Goal: Information Seeking & Learning: Learn about a topic

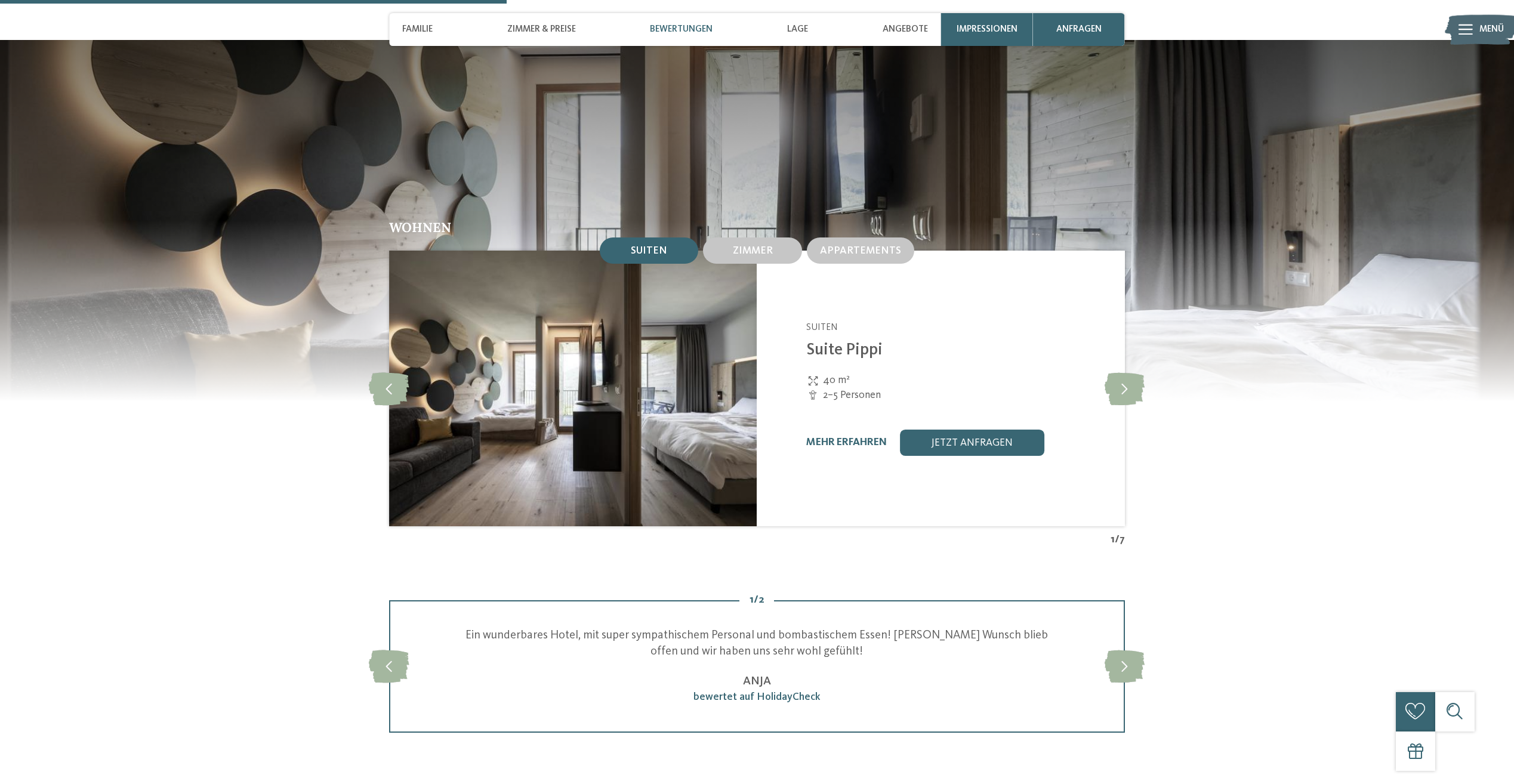
scroll to position [1431, 0]
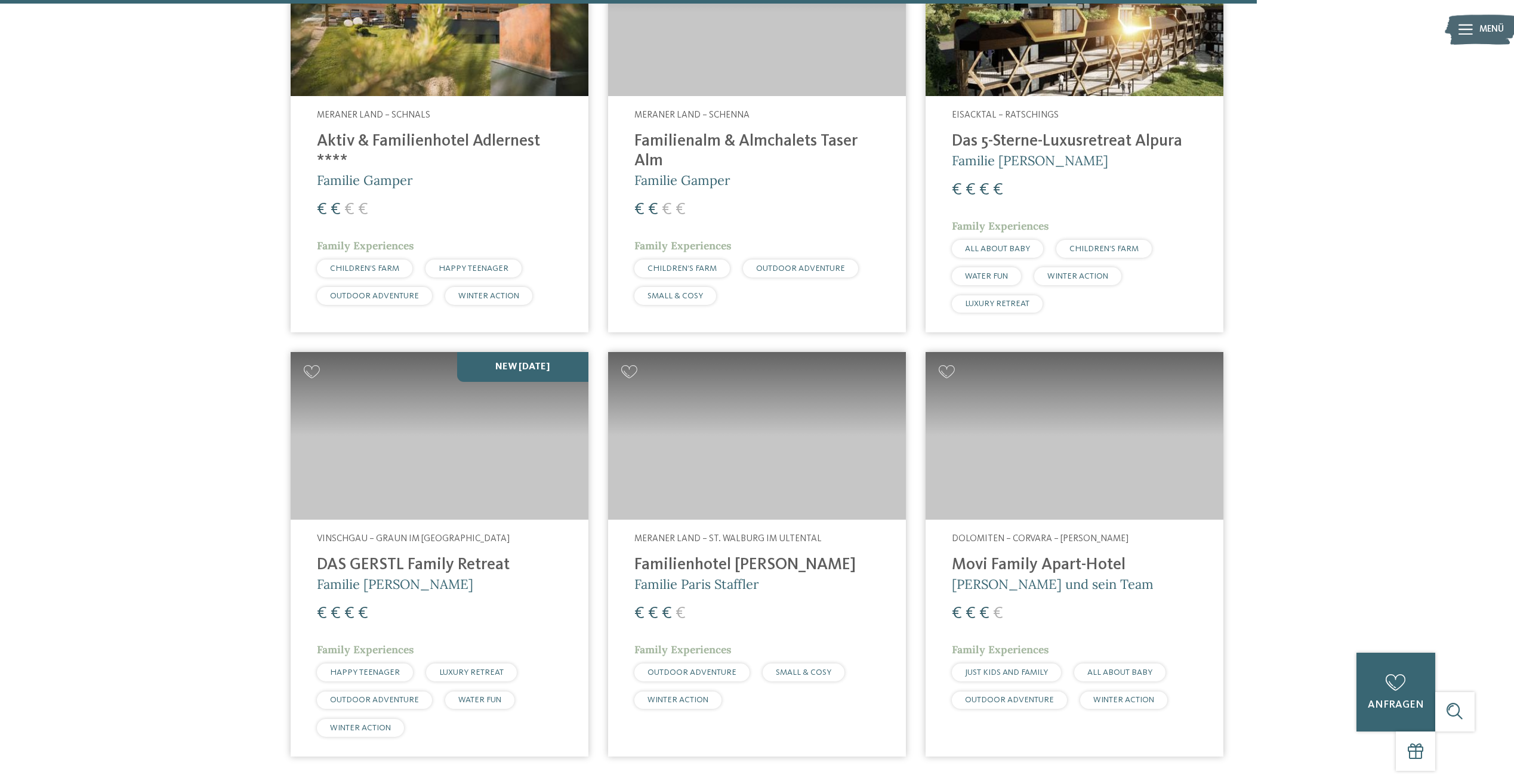
scroll to position [3578, 0]
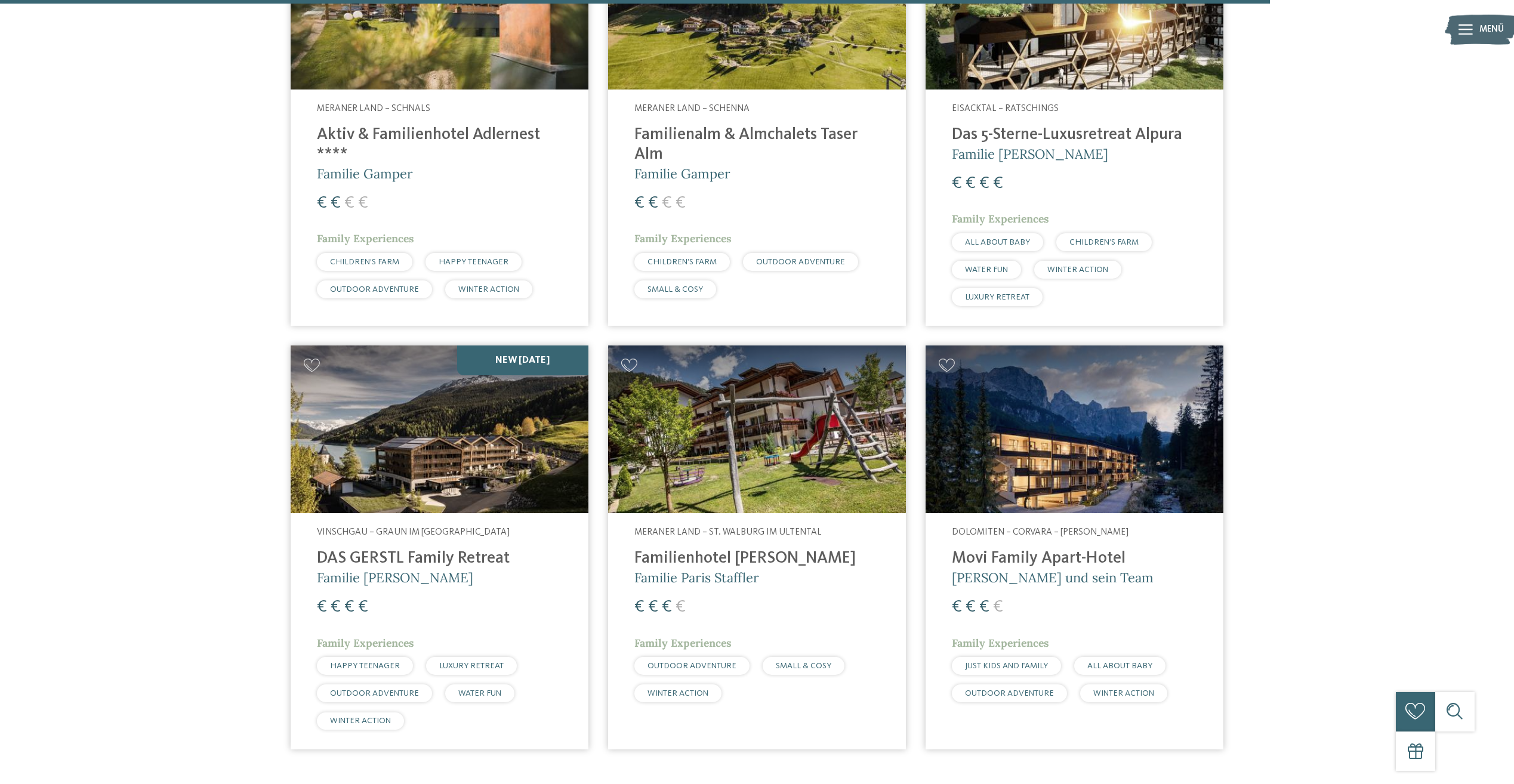
click at [729, 453] on img at bounding box center [757, 428] width 297 height 168
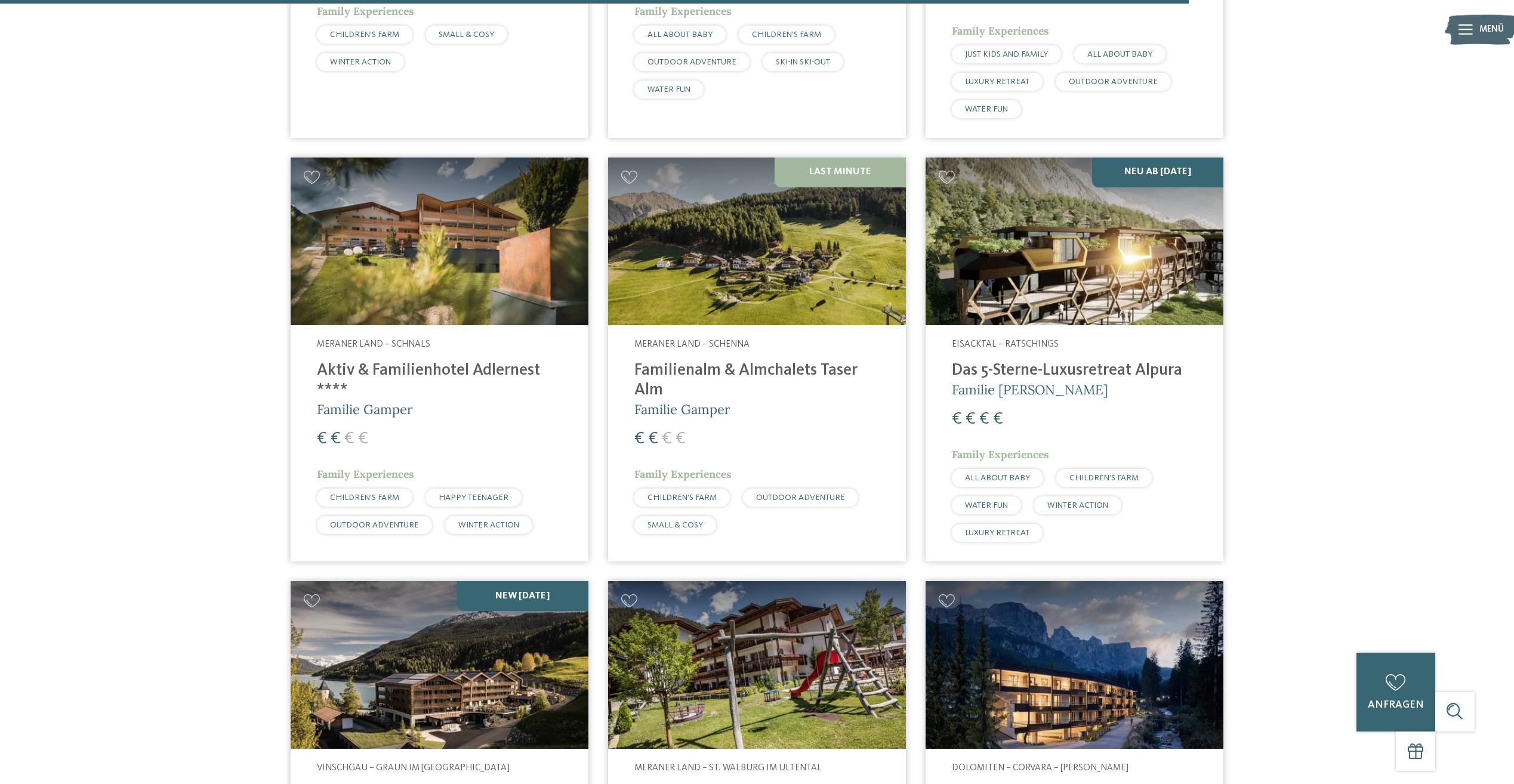
scroll to position [3339, 0]
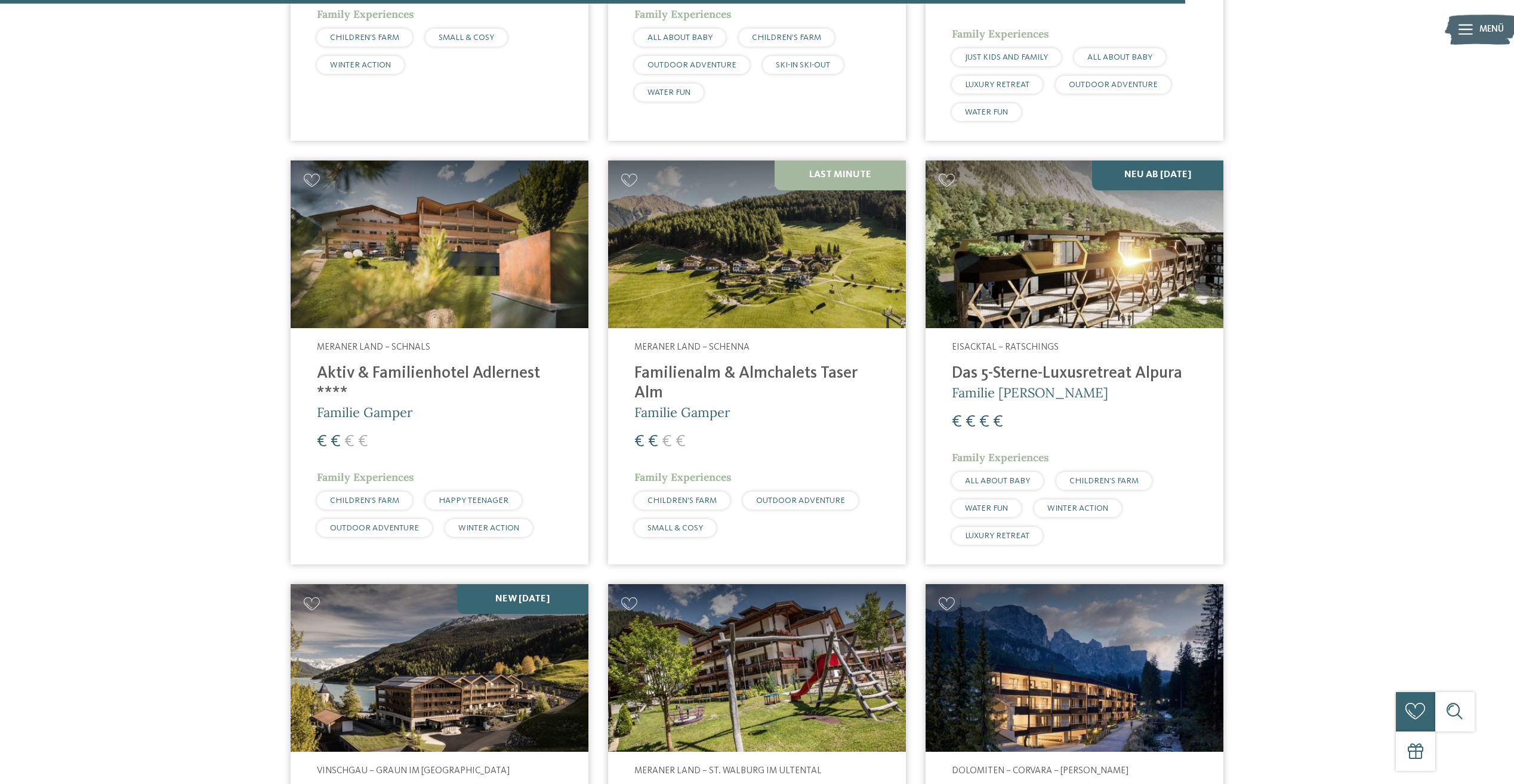
click at [387, 263] on img at bounding box center [439, 244] width 297 height 168
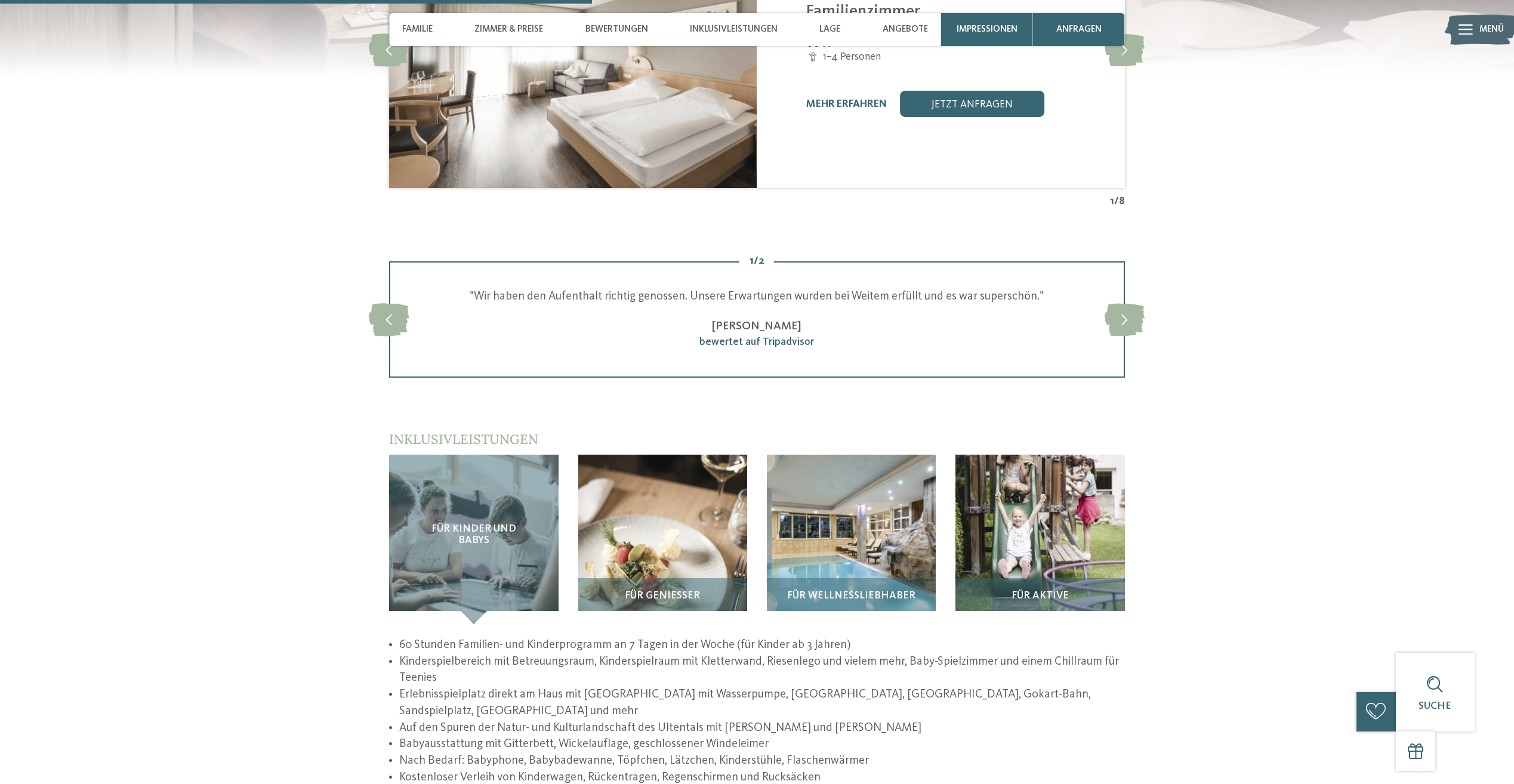
scroll to position [1909, 0]
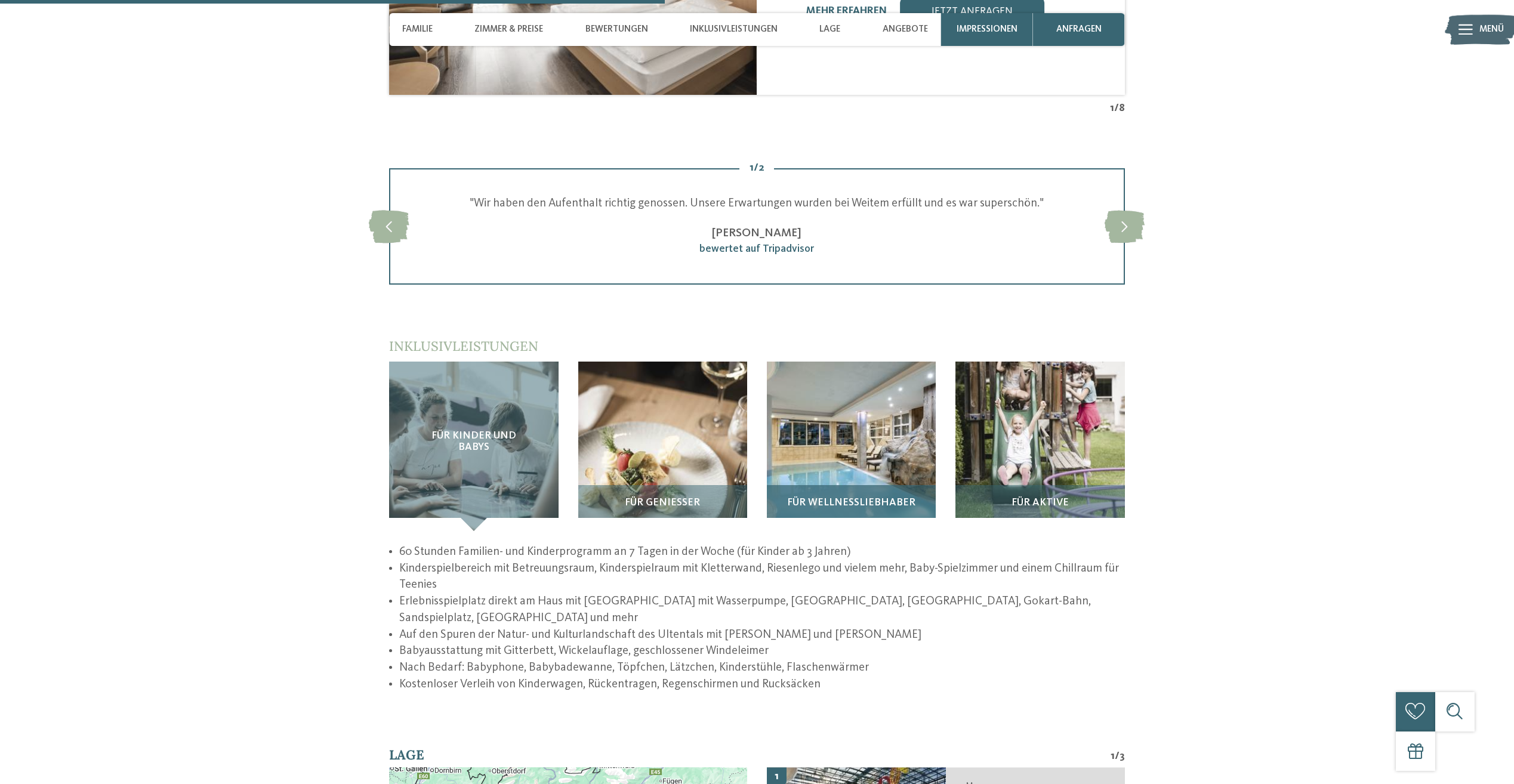
click at [872, 441] on img at bounding box center [851, 445] width 169 height 169
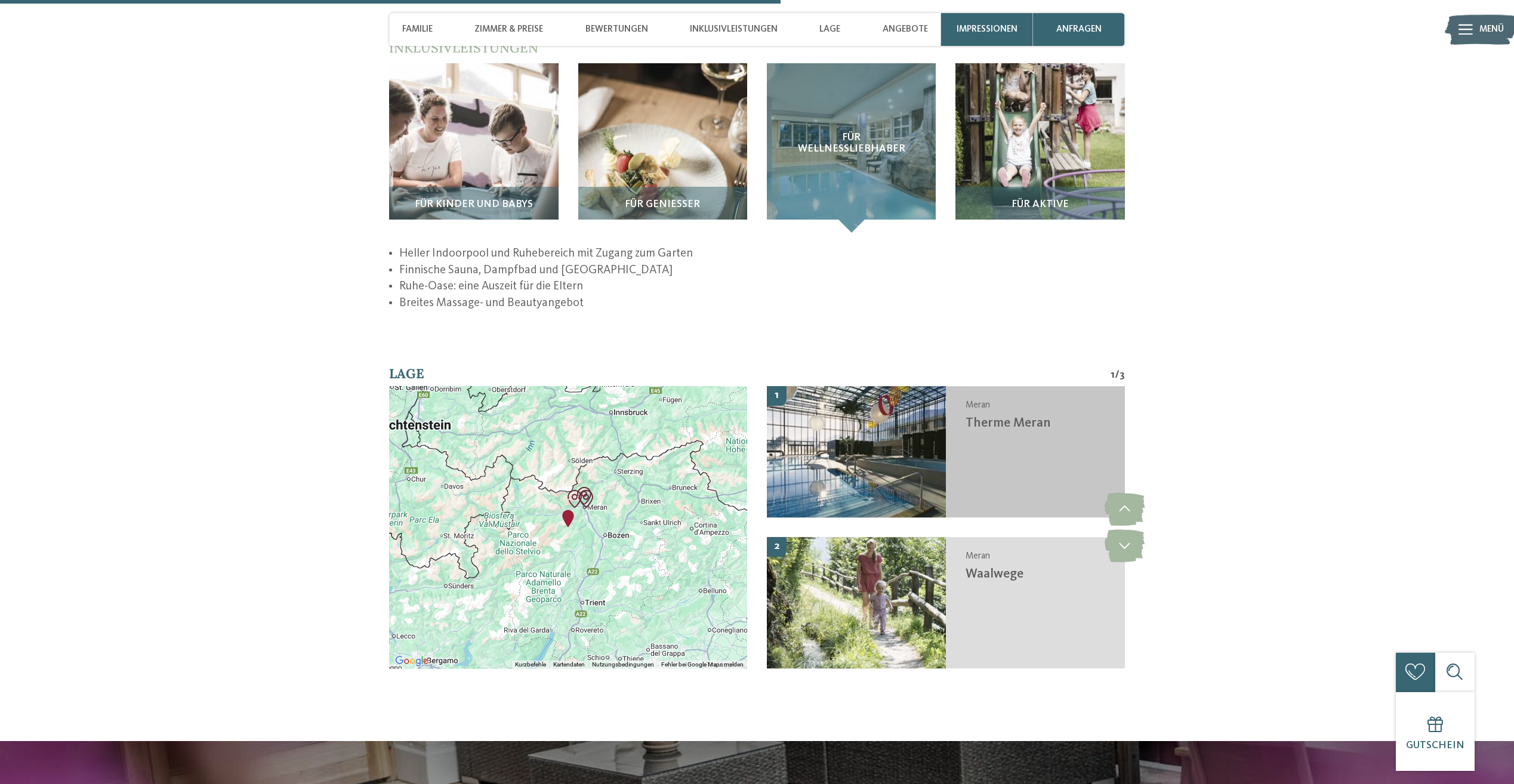
click at [840, 437] on img at bounding box center [856, 451] width 179 height 131
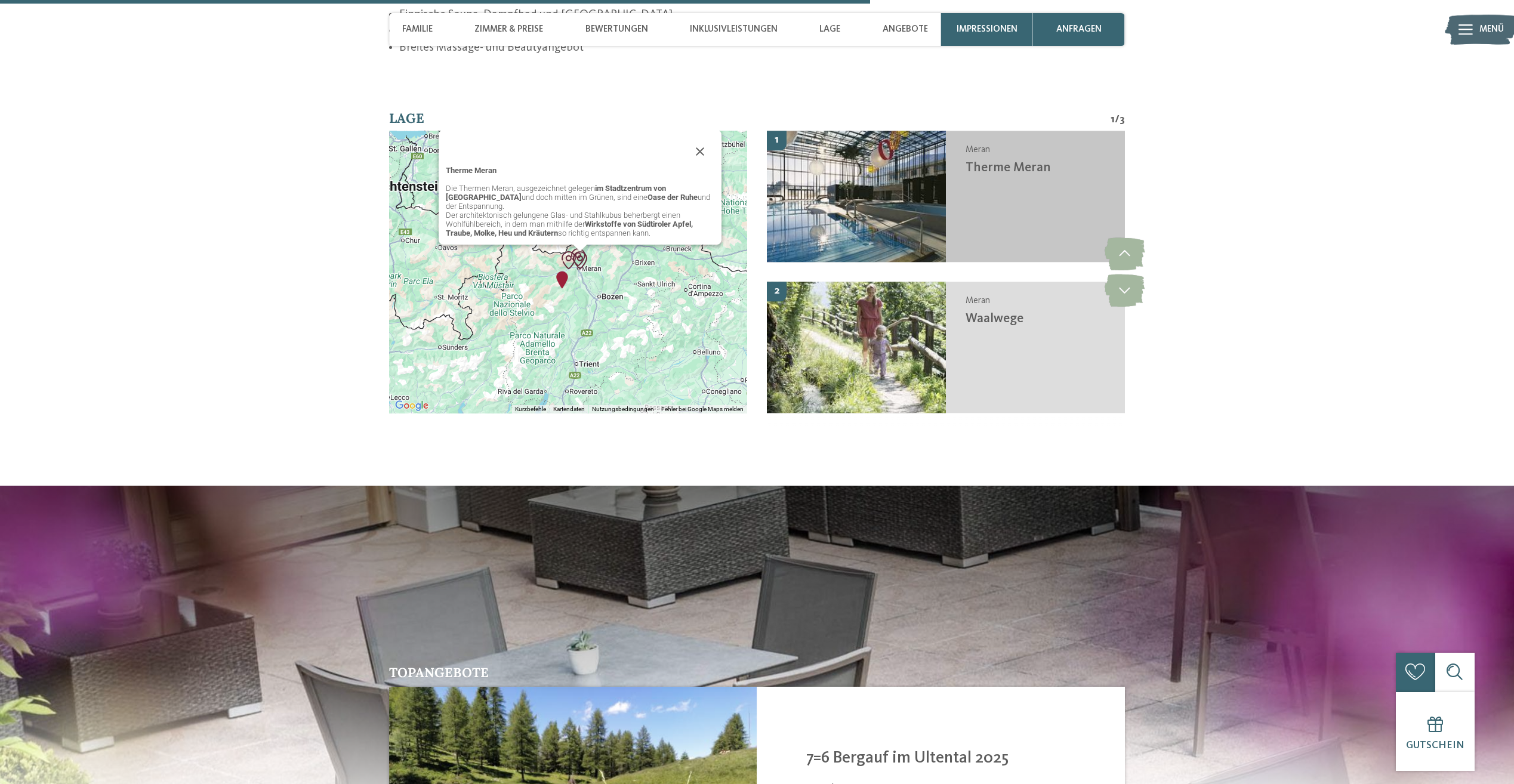
scroll to position [2463, 0]
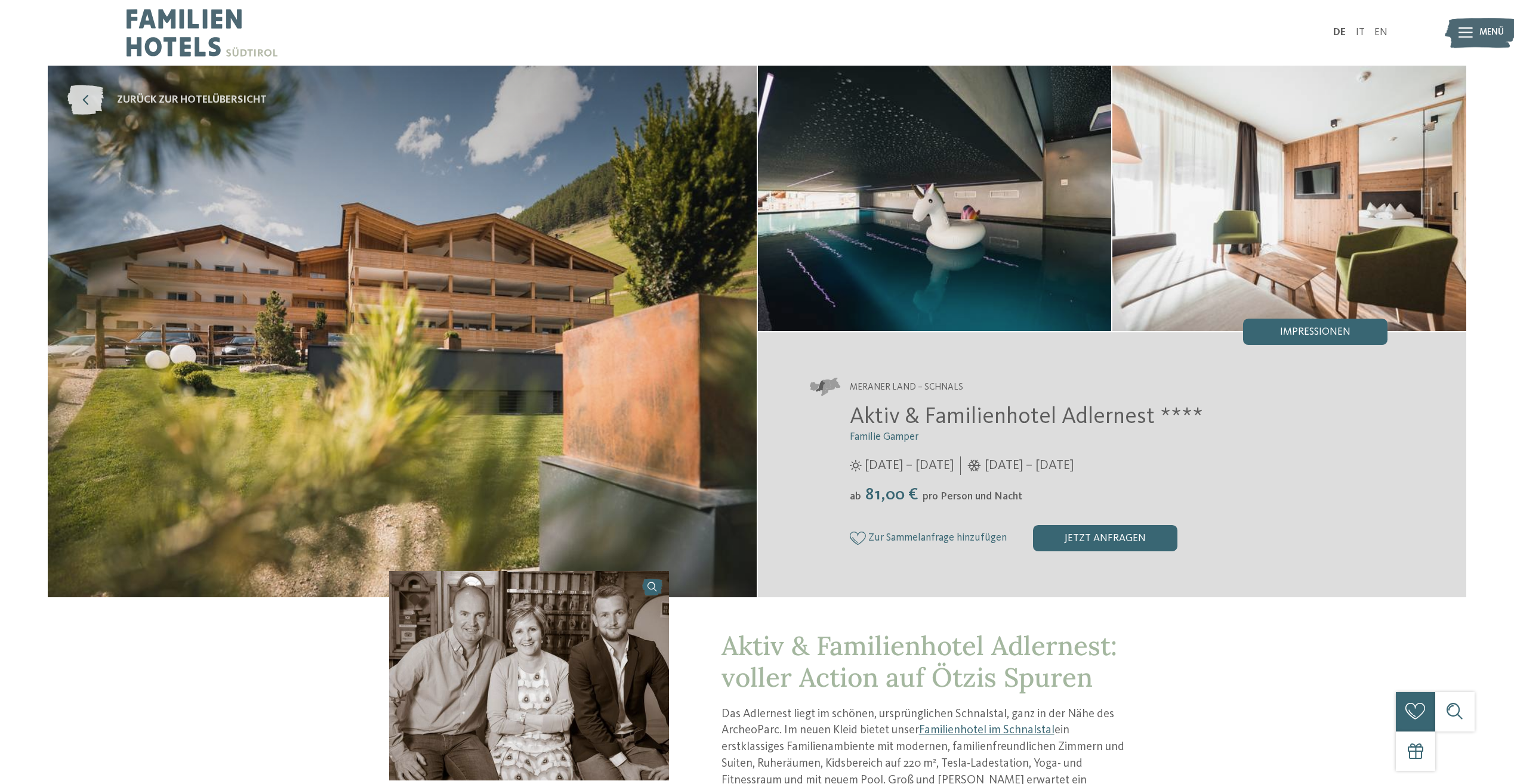
click at [76, 100] on icon at bounding box center [86, 100] width 36 height 30
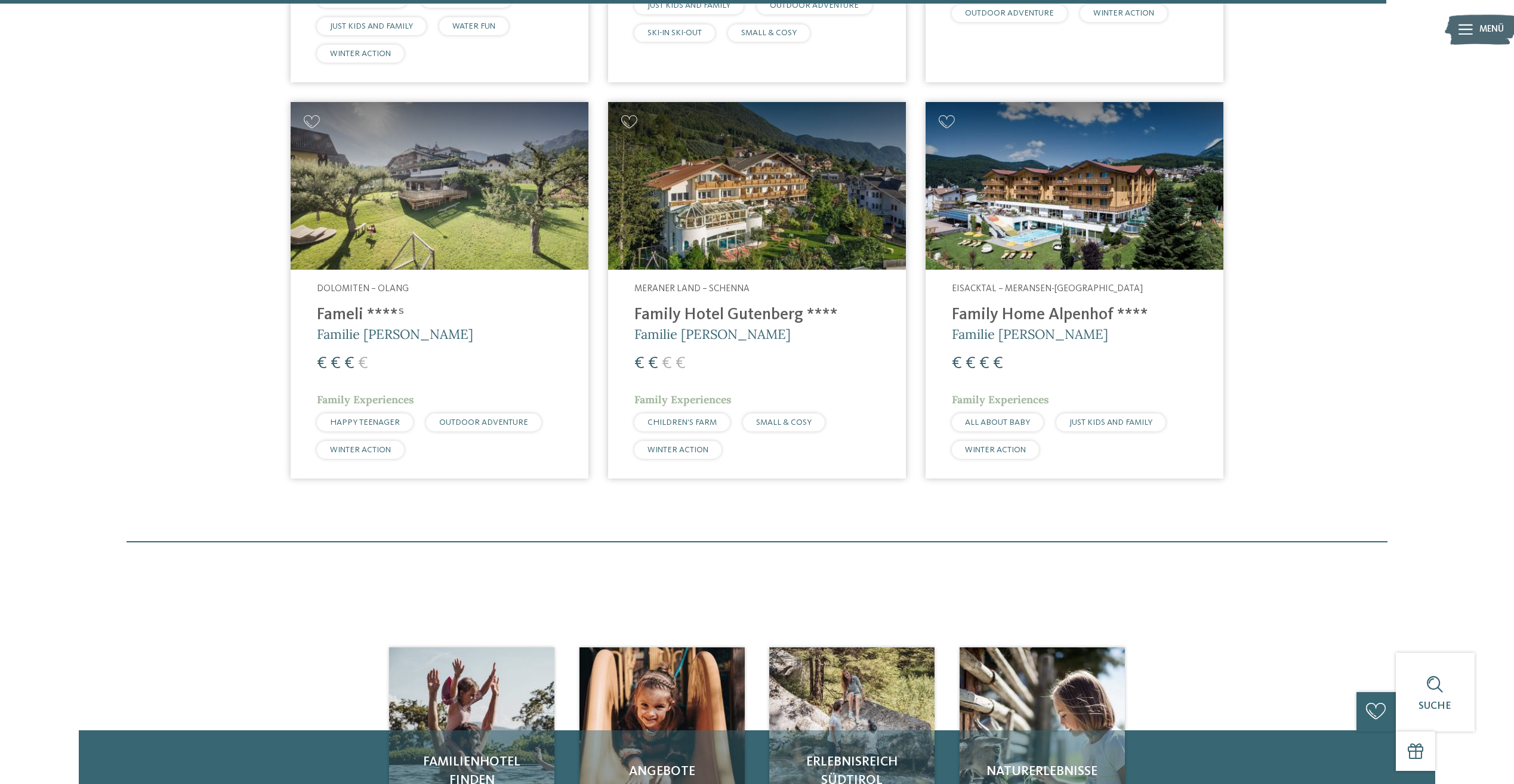
scroll to position [3817, 0]
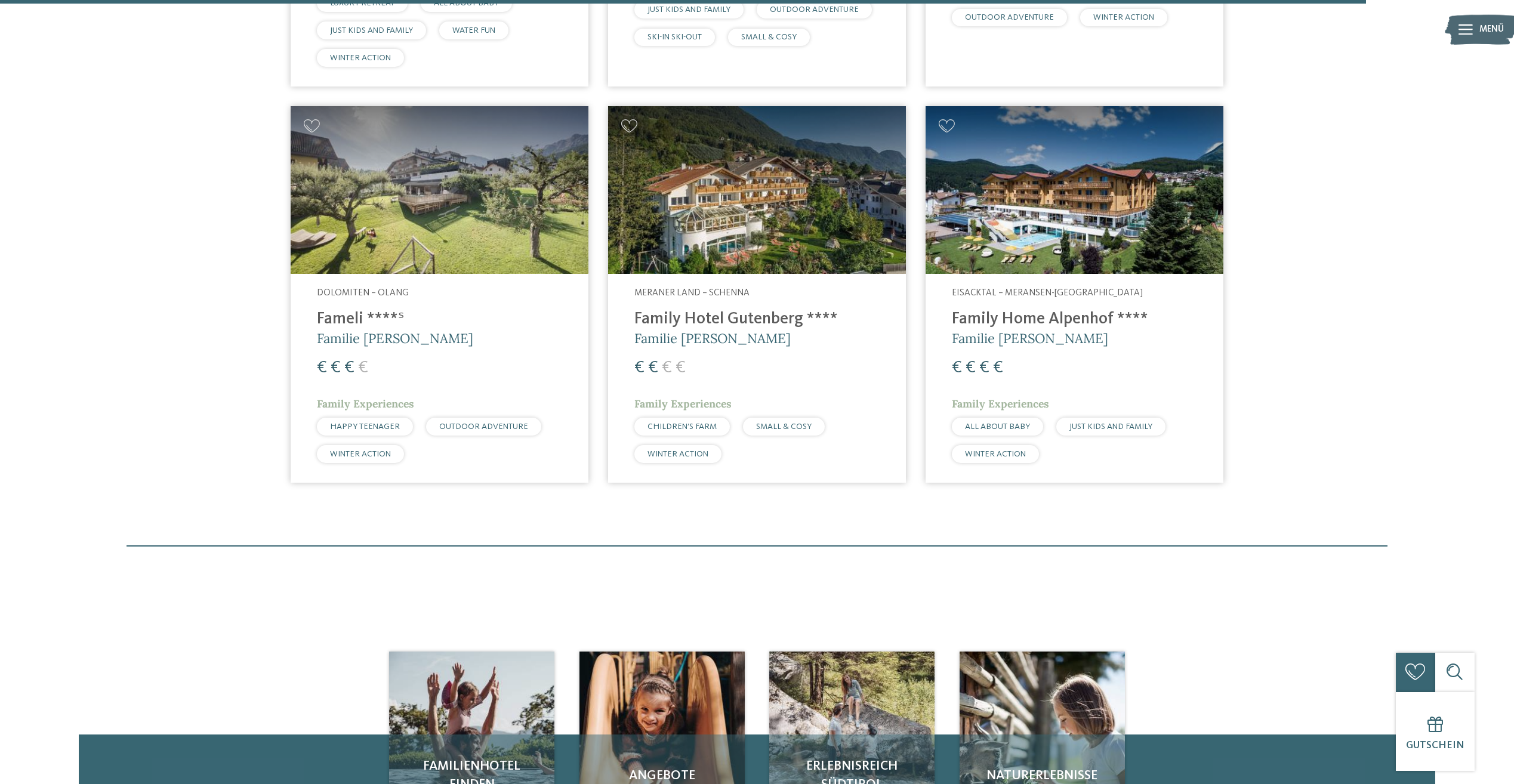
click at [692, 198] on img at bounding box center [757, 189] width 297 height 168
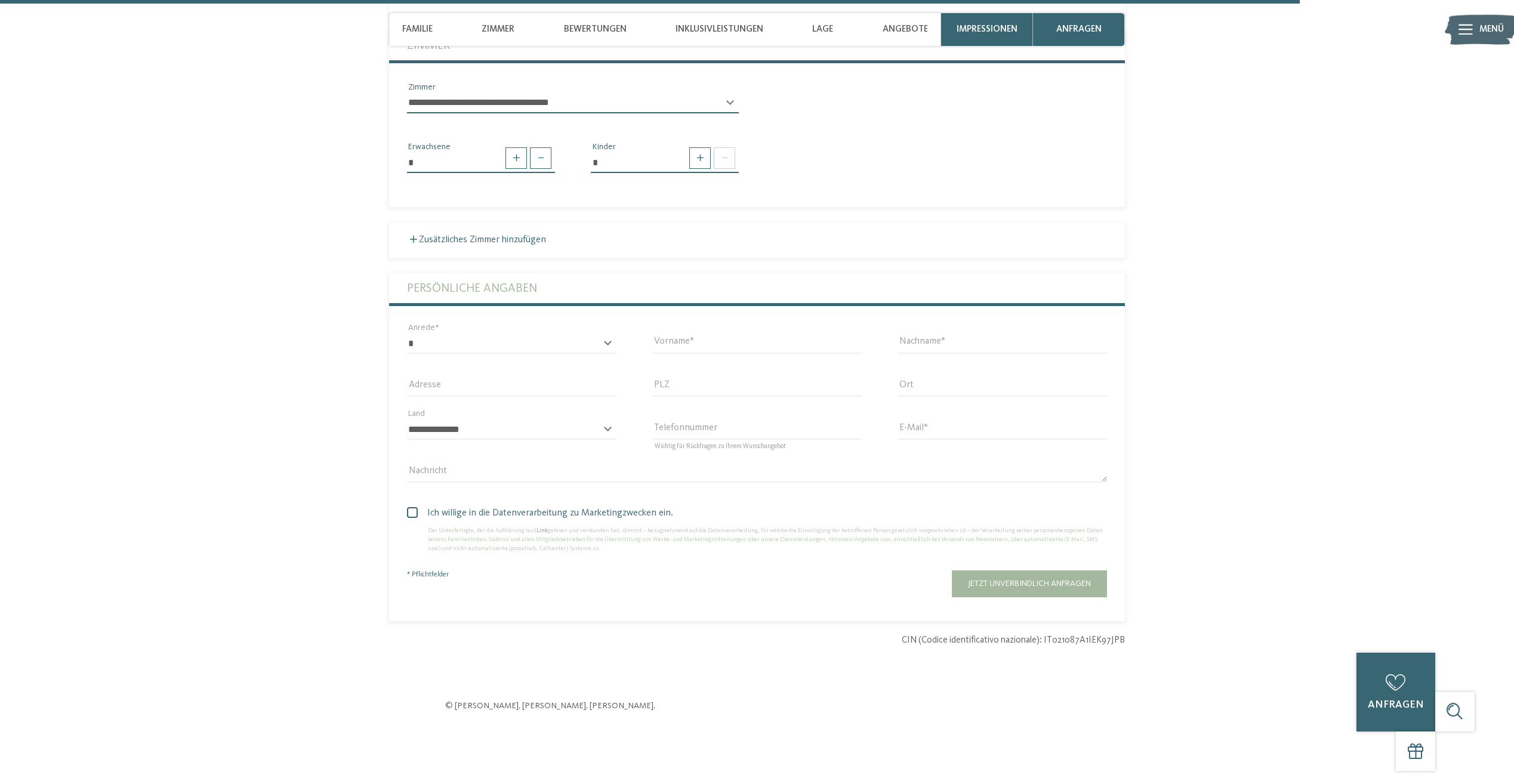
scroll to position [3578, 0]
